Goal: Task Accomplishment & Management: Manage account settings

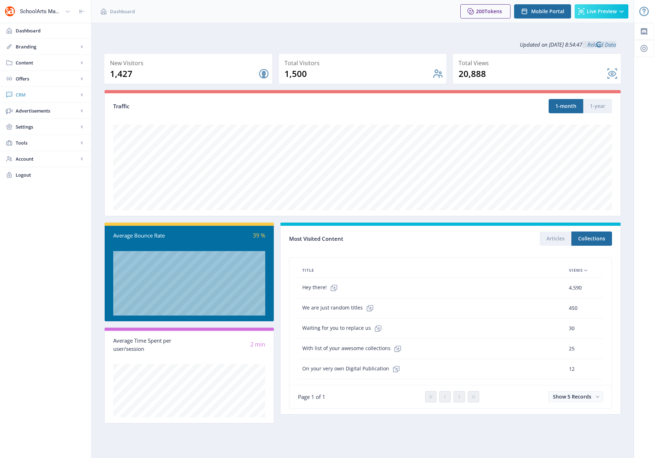
click at [20, 94] on span "CRM" at bounding box center [47, 94] width 63 height 7
click at [29, 110] on span "Readers" at bounding box center [53, 110] width 61 height 7
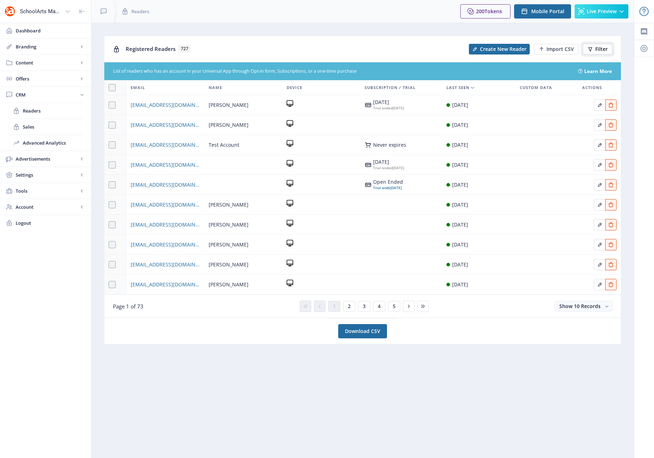
click at [594, 47] on button "Filter" at bounding box center [598, 49] width 30 height 11
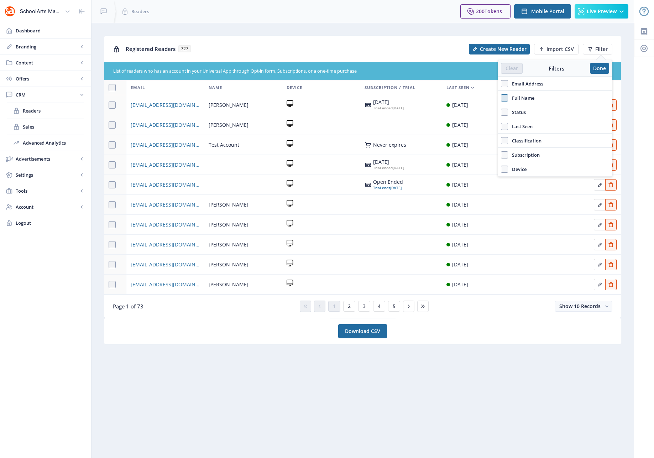
click at [505, 99] on span at bounding box center [504, 97] width 7 height 7
click at [501, 98] on input "Full Name" at bounding box center [501, 98] width 0 height 0
checkbox input "true"
click at [514, 115] on input "text" at bounding box center [555, 113] width 108 height 11
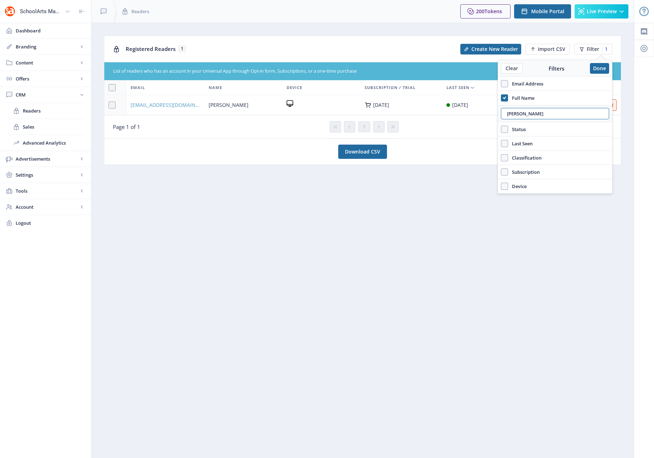
type input "cline"
click at [158, 103] on td "[EMAIL_ADDRESS][DOMAIN_NAME]" at bounding box center [165, 105] width 78 height 20
click at [171, 106] on span "[EMAIL_ADDRESS][DOMAIN_NAME]" at bounding box center [165, 105] width 69 height 9
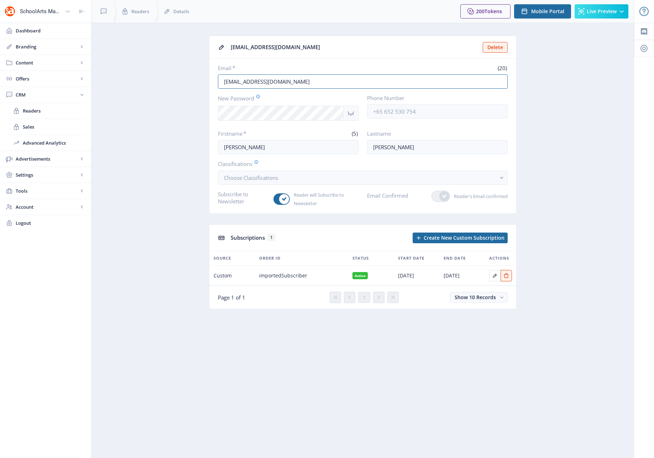
drag, startPoint x: 296, startPoint y: 82, endPoint x: 214, endPoint y: 72, distance: 82.2
click at [214, 72] on nb-card-body "Email * (20) DCLINE@MSASCHOOL.ORG New Password Phone Number Firstname * (5) DEB…" at bounding box center [362, 136] width 307 height 155
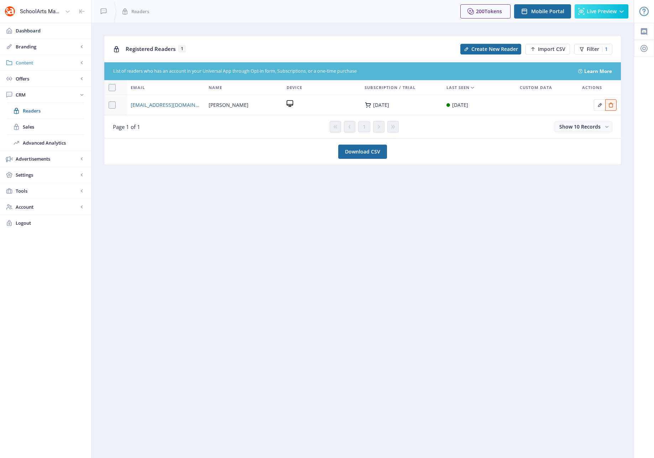
click at [29, 62] on span "Content" at bounding box center [47, 62] width 63 height 7
click at [39, 95] on span "Collections" at bounding box center [53, 94] width 61 height 7
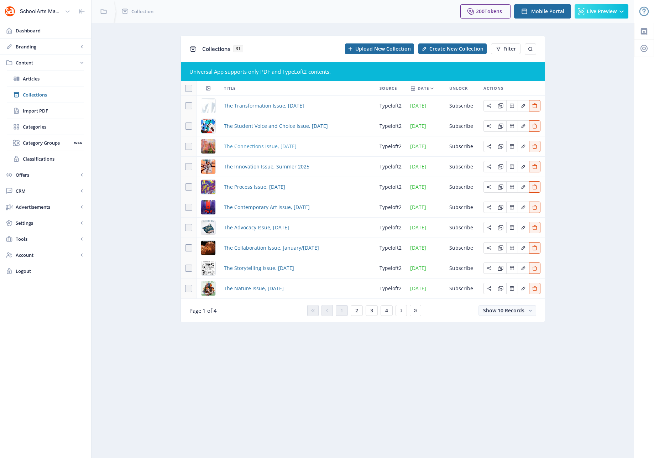
click at [282, 145] on span "The Connections Issue, [DATE]" at bounding box center [260, 146] width 73 height 9
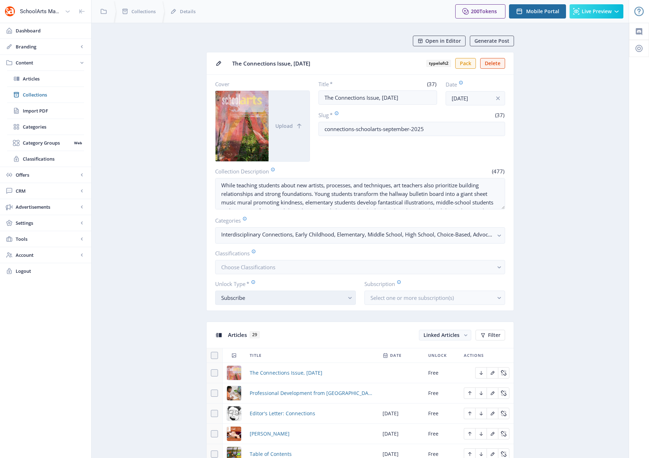
click at [339, 299] on div "Subscribe" at bounding box center [282, 297] width 123 height 9
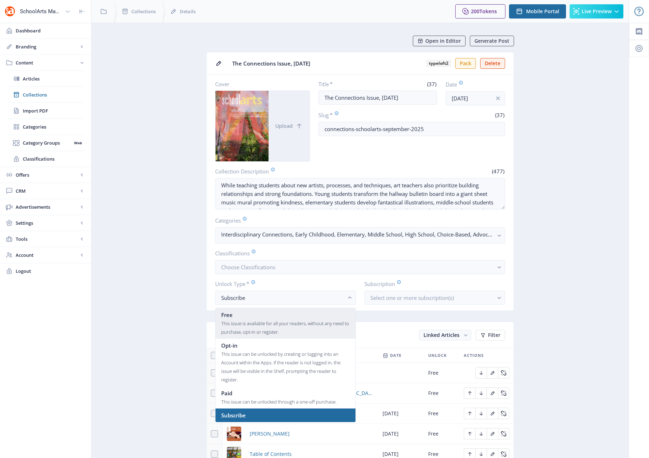
click at [288, 317] on div "Free" at bounding box center [285, 315] width 129 height 9
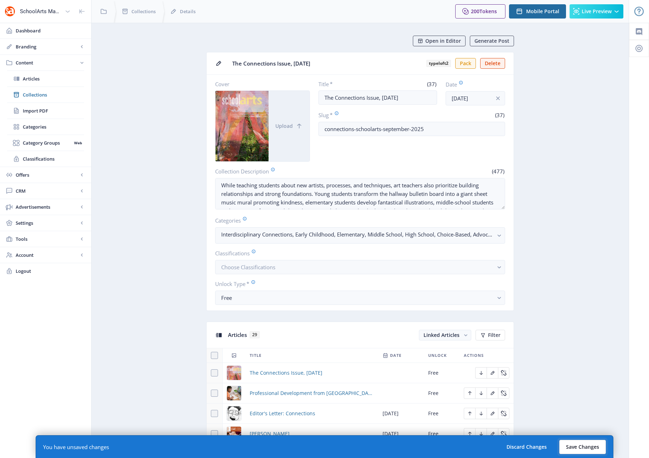
click at [588, 447] on button "Save Changes" at bounding box center [582, 447] width 47 height 14
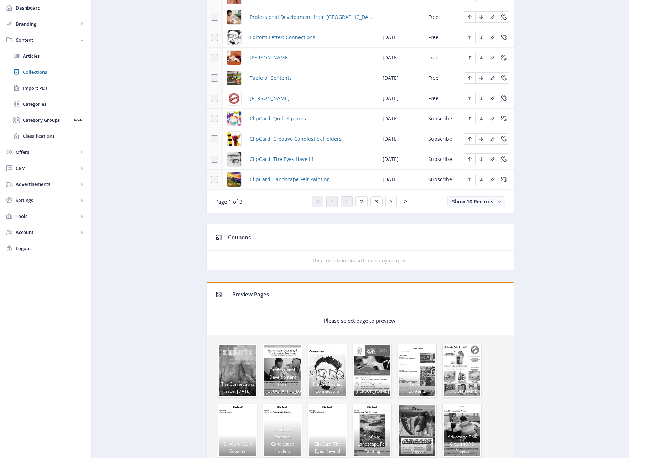
scroll to position [145, 0]
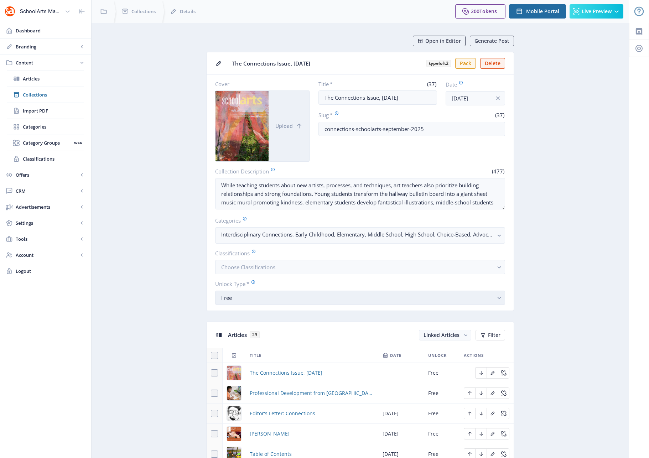
click at [280, 295] on div "Free" at bounding box center [357, 297] width 272 height 9
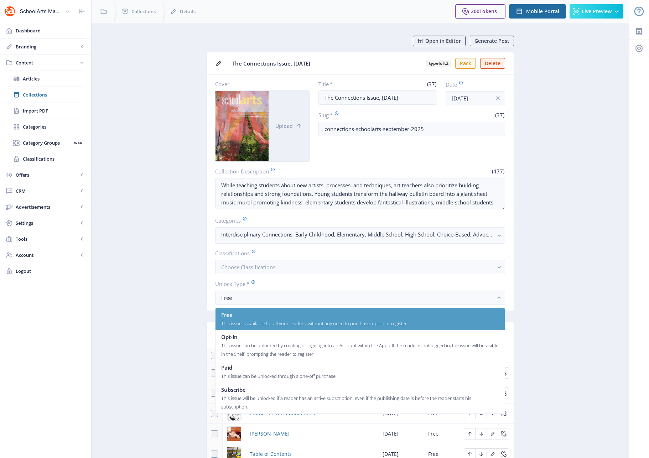
click at [252, 325] on div "This issue is available for all your readers, without any need to purchase, opt…" at bounding box center [314, 323] width 187 height 9
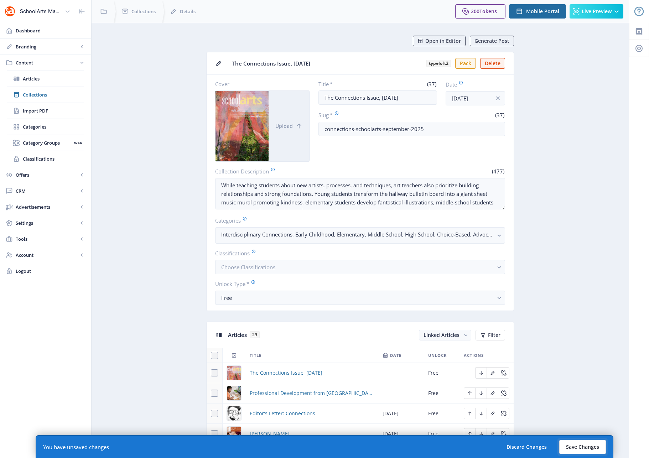
click at [582, 448] on button "Save Changes" at bounding box center [582, 447] width 47 height 14
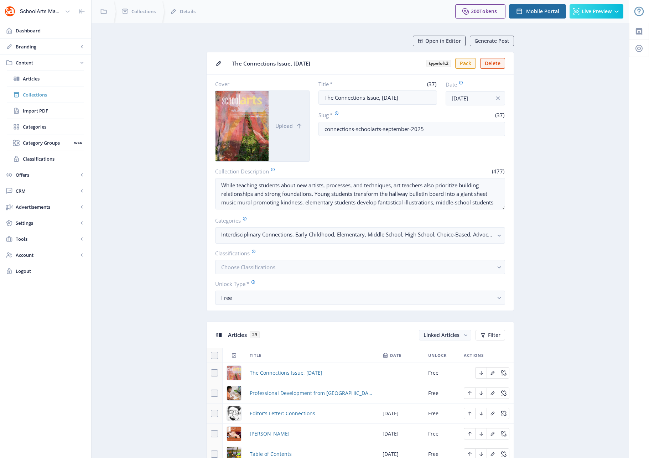
click at [33, 94] on span "Collections" at bounding box center [53, 94] width 61 height 7
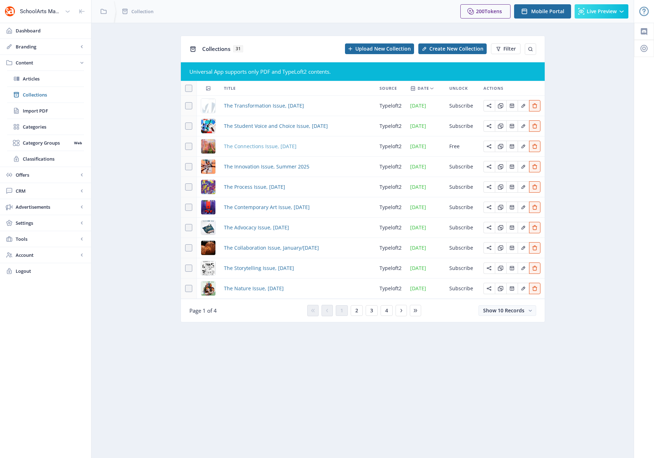
click at [261, 145] on span "The Connections Issue, [DATE]" at bounding box center [260, 146] width 73 height 9
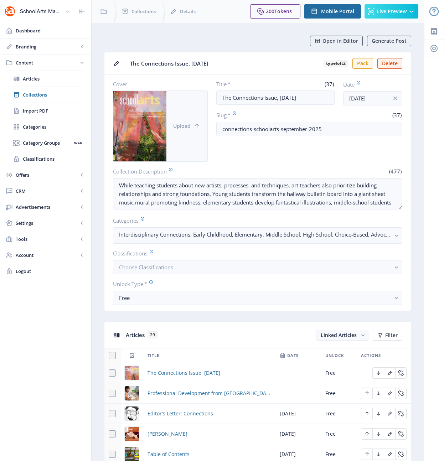
click at [187, 128] on span "Upload" at bounding box center [181, 126] width 17 height 6
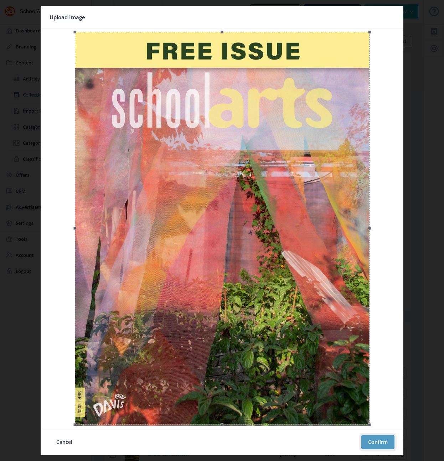
click at [374, 442] on button "Confirm" at bounding box center [377, 442] width 33 height 14
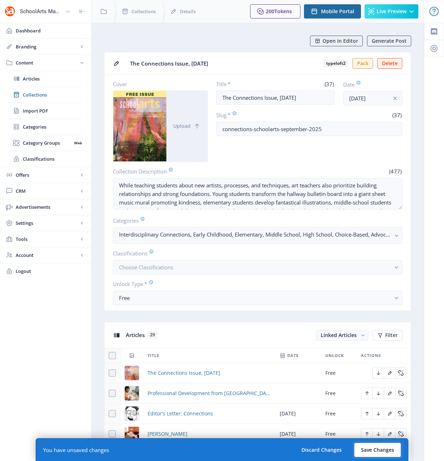
click at [381, 449] on button "Save Changes" at bounding box center [377, 450] width 47 height 14
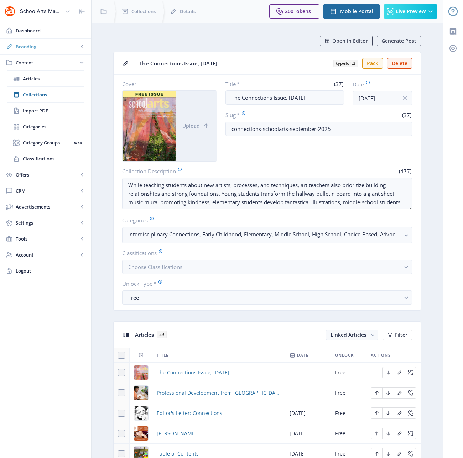
click at [28, 48] on span "Branding" at bounding box center [47, 46] width 63 height 7
click at [41, 80] on span "Appearance" at bounding box center [53, 78] width 61 height 7
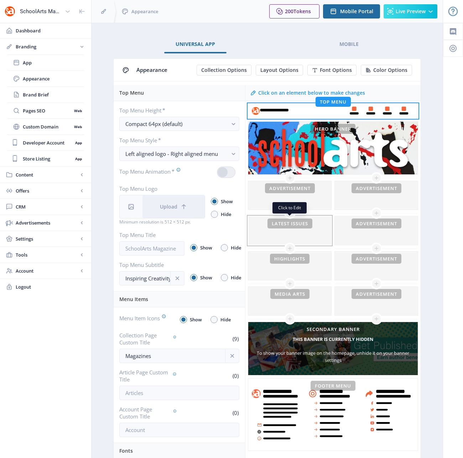
click at [262, 238] on div at bounding box center [289, 231] width 83 height 28
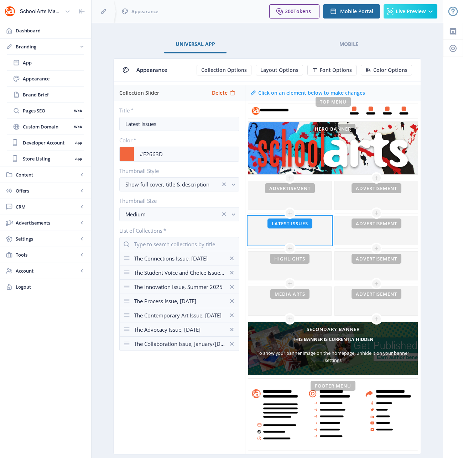
drag, startPoint x: 126, startPoint y: 273, endPoint x: 132, endPoint y: 253, distance: 21.3
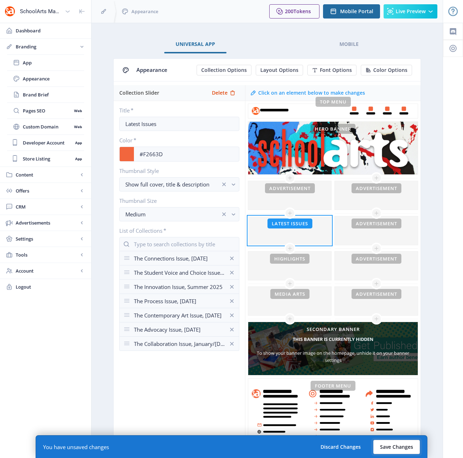
click at [392, 448] on button "Save Changes" at bounding box center [396, 447] width 47 height 14
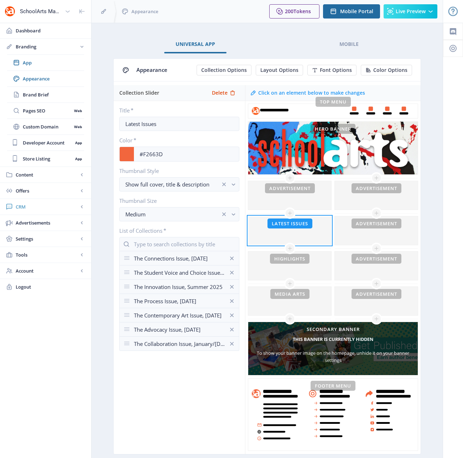
click at [24, 209] on span "CRM" at bounding box center [47, 206] width 63 height 7
click at [36, 111] on span "Readers" at bounding box center [53, 110] width 61 height 7
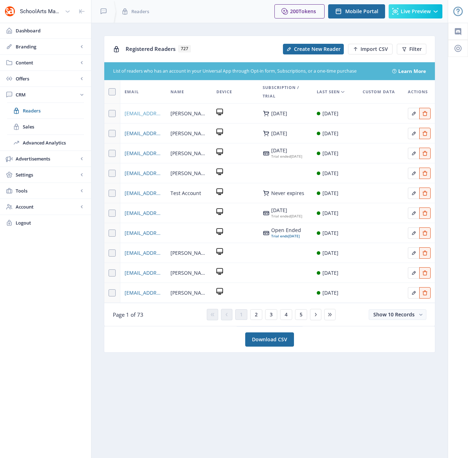
click at [141, 116] on span "[EMAIL_ADDRESS][DOMAIN_NAME]" at bounding box center [143, 113] width 37 height 9
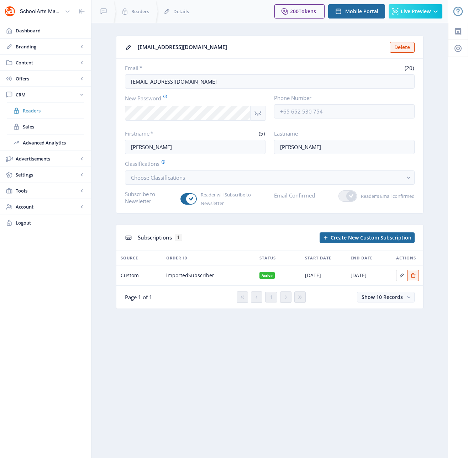
click at [30, 110] on span "Readers" at bounding box center [53, 110] width 61 height 7
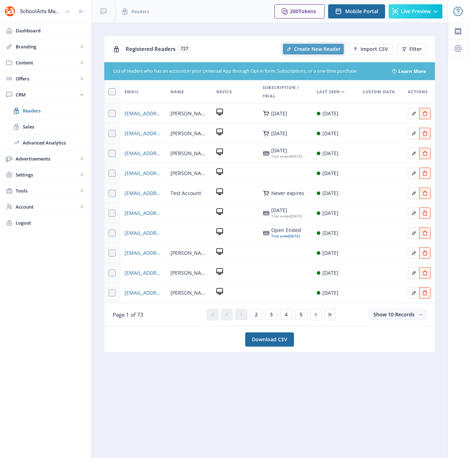
click at [325, 49] on span "Create New Reader" at bounding box center [317, 49] width 47 height 6
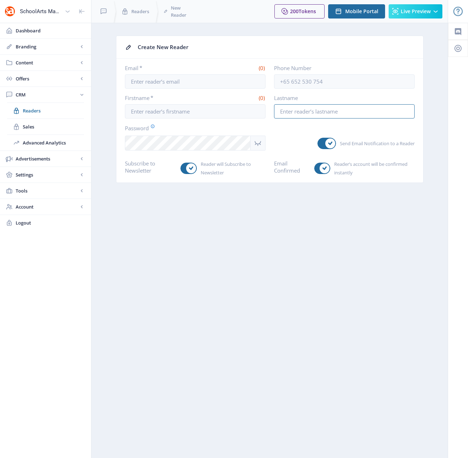
type input "[EMAIL_ADDRESS][DOMAIN_NAME]"
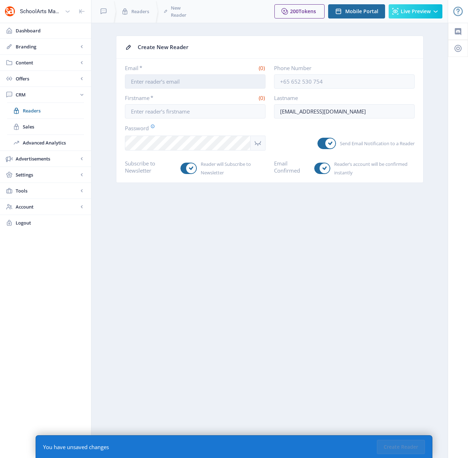
click at [176, 83] on input "Email *" at bounding box center [195, 81] width 141 height 14
type input "[EMAIL_ADDRESS][DOMAIN_NAME]"
click at [96, 136] on nb-layout-column "Create New Reader Email * (19) [EMAIL_ADDRESS][DOMAIN_NAME] Phone Number Firstn…" at bounding box center [269, 241] width 357 height 436
click at [399, 105] on input "[EMAIL_ADDRESS][DOMAIN_NAME]" at bounding box center [344, 111] width 141 height 14
drag, startPoint x: 354, startPoint y: 112, endPoint x: 235, endPoint y: 110, distance: 119.0
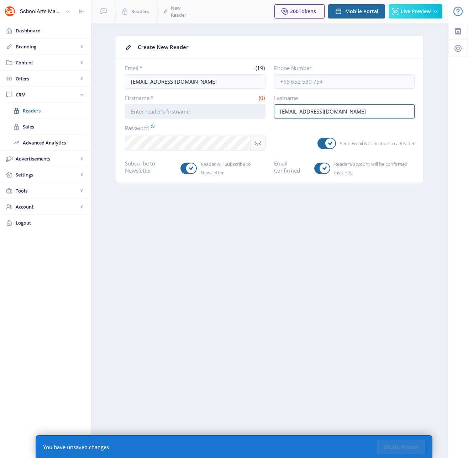
click at [235, 110] on div "Firstname * (0) Lastname [PERSON_NAME][EMAIL_ADDRESS][DOMAIN_NAME]" at bounding box center [270, 106] width 290 height 24
type input "mcc"
click at [164, 113] on input "Firstname *" at bounding box center [195, 111] width 141 height 14
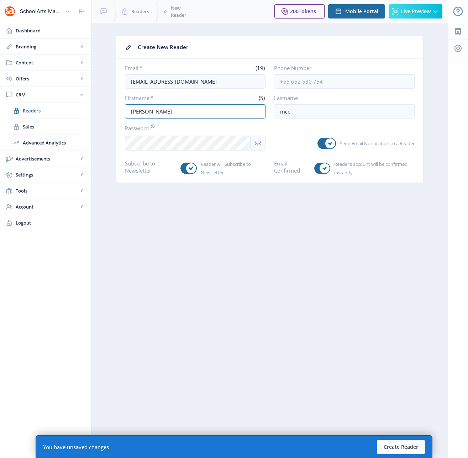
type input "[PERSON_NAME]"
click at [301, 136] on div "Send Email Notification to a Reader" at bounding box center [344, 137] width 141 height 26
click at [399, 446] on button "Create Reader" at bounding box center [401, 447] width 48 height 14
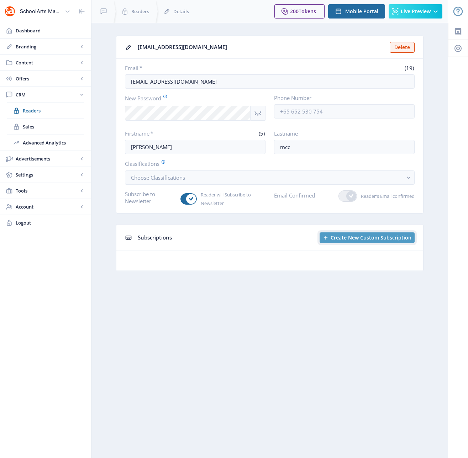
click at [356, 237] on span "Create New Custom Subscription" at bounding box center [371, 238] width 81 height 6
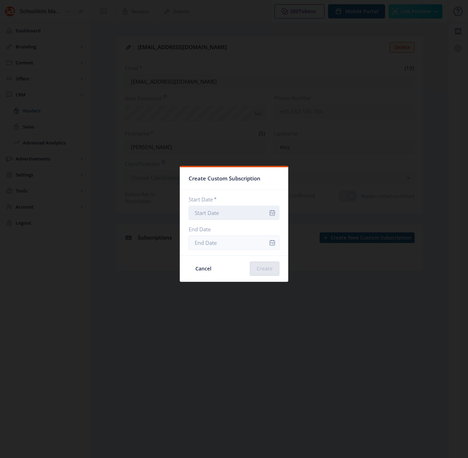
click at [243, 212] on input "Start Date *" at bounding box center [234, 213] width 91 height 14
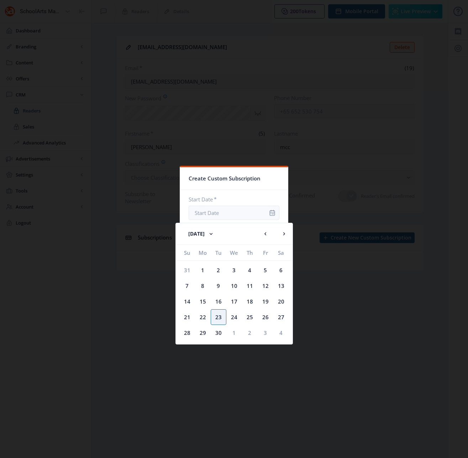
drag, startPoint x: 202, startPoint y: 318, endPoint x: 204, endPoint y: 313, distance: 4.5
click at [202, 318] on div "22" at bounding box center [203, 317] width 16 height 16
type input "[DATE]"
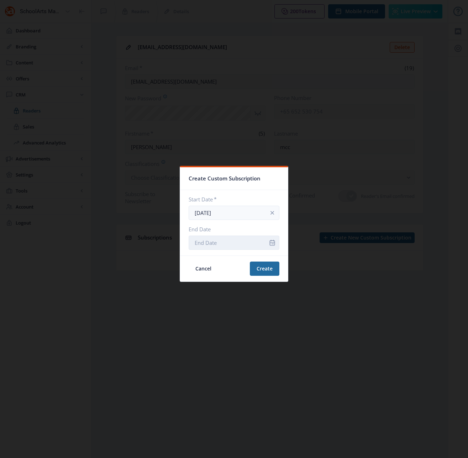
click at [222, 245] on input "End Date" at bounding box center [234, 243] width 91 height 14
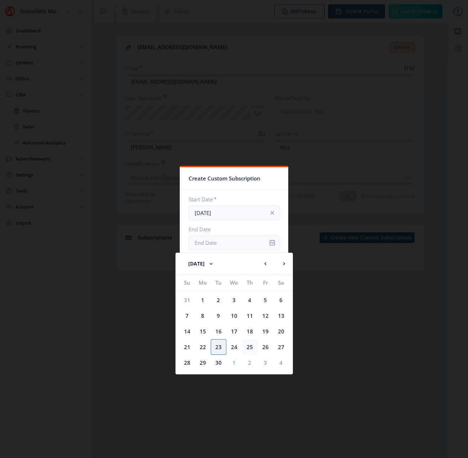
click at [250, 348] on div "25" at bounding box center [250, 347] width 16 height 16
type input "[DATE]"
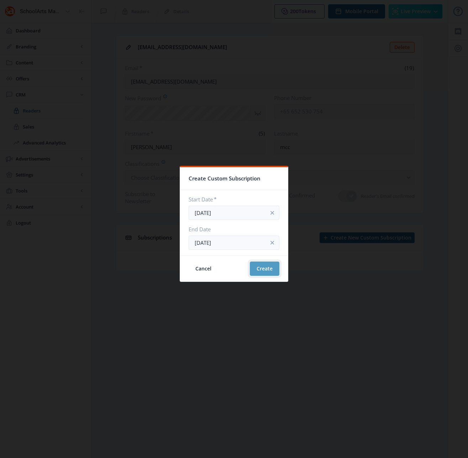
click at [262, 270] on button "Create" at bounding box center [265, 269] width 30 height 14
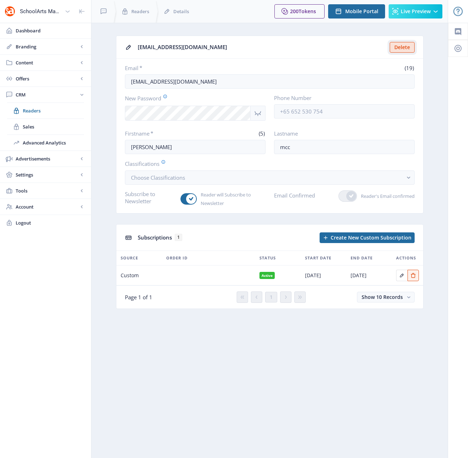
click at [402, 48] on button "Delete" at bounding box center [402, 47] width 25 height 11
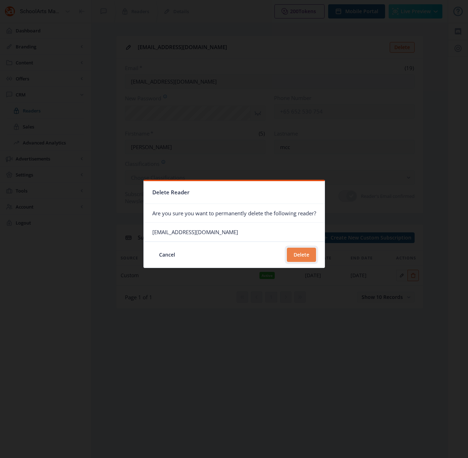
click at [301, 255] on button "Delete" at bounding box center [301, 255] width 29 height 14
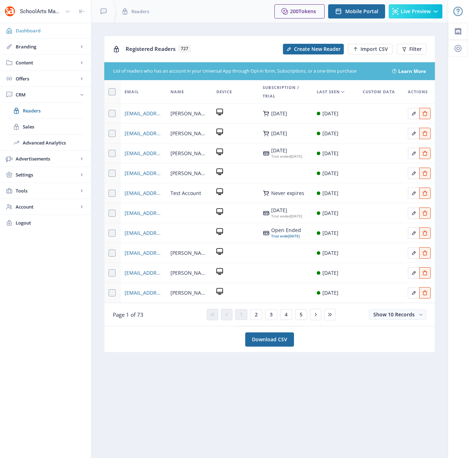
click at [30, 34] on link "Dashboard" at bounding box center [45, 31] width 91 height 16
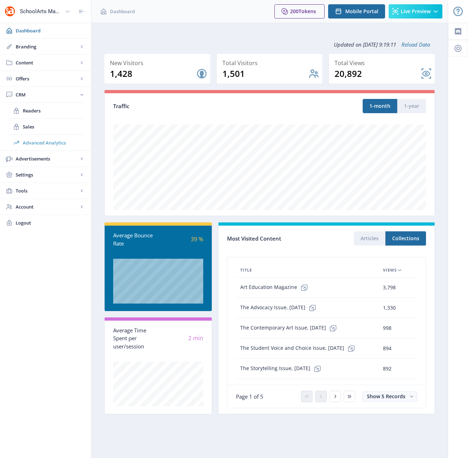
click at [40, 142] on span "Advanced Analytics" at bounding box center [53, 142] width 61 height 7
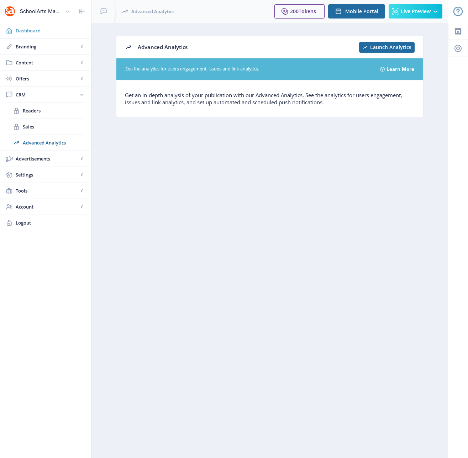
click at [28, 30] on span "Dashboard" at bounding box center [51, 30] width 70 height 7
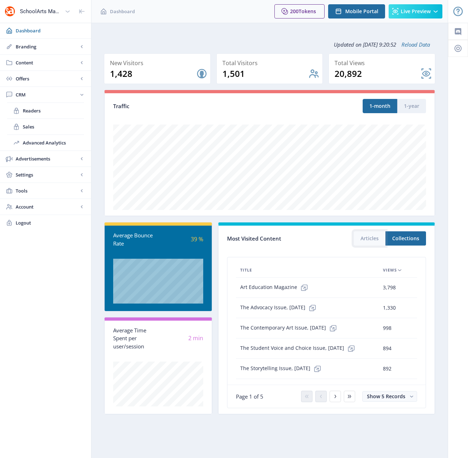
click at [370, 241] on button "Articles" at bounding box center [370, 238] width 32 height 14
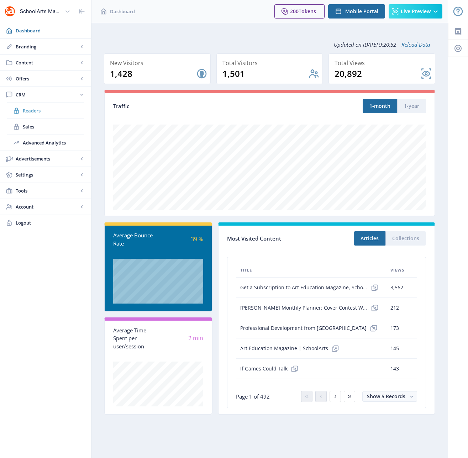
click at [35, 112] on span "Readers" at bounding box center [53, 110] width 61 height 7
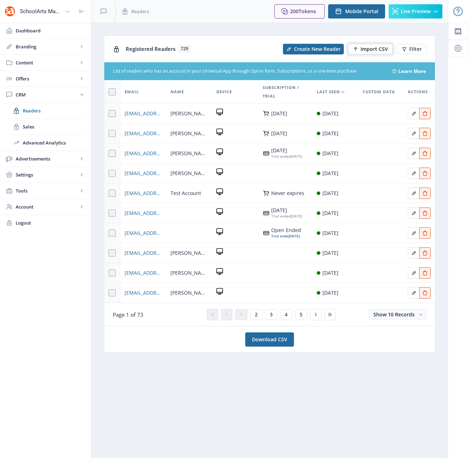
click at [373, 48] on span "Import CSV" at bounding box center [374, 49] width 27 height 6
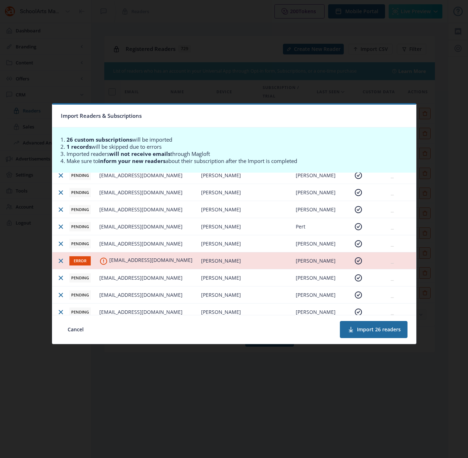
scroll to position [52, 0]
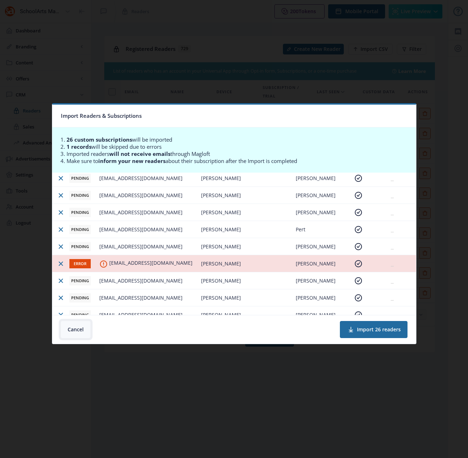
click at [76, 329] on button "Cancel" at bounding box center [76, 329] width 30 height 17
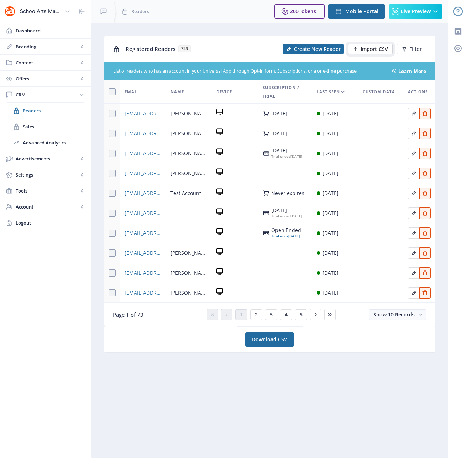
click at [375, 48] on span "Import CSV" at bounding box center [374, 49] width 27 height 6
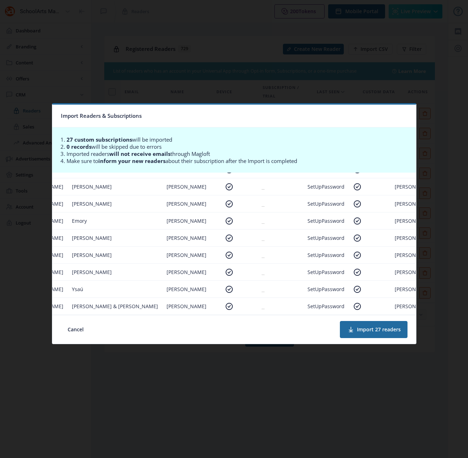
scroll to position [339, 178]
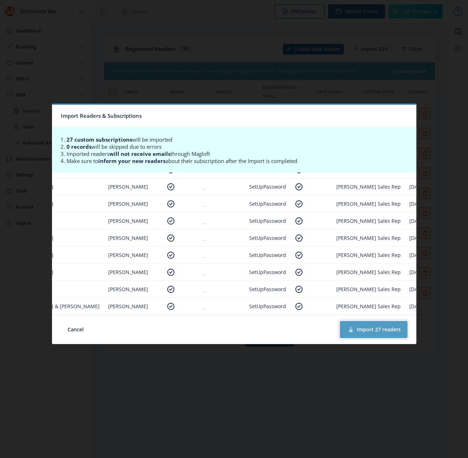
click at [367, 329] on button "Import 27 readers" at bounding box center [374, 329] width 68 height 17
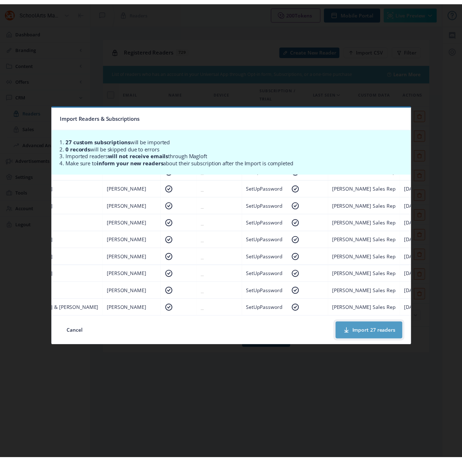
scroll to position [339, 175]
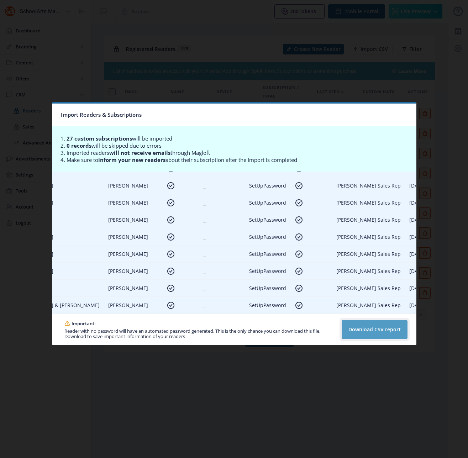
click at [378, 331] on button "Download CSV report" at bounding box center [375, 329] width 66 height 19
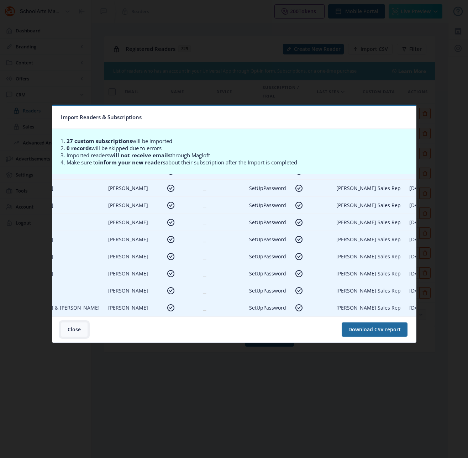
click at [79, 330] on button "Close" at bounding box center [74, 330] width 27 height 14
